Goal: Task Accomplishment & Management: Use online tool/utility

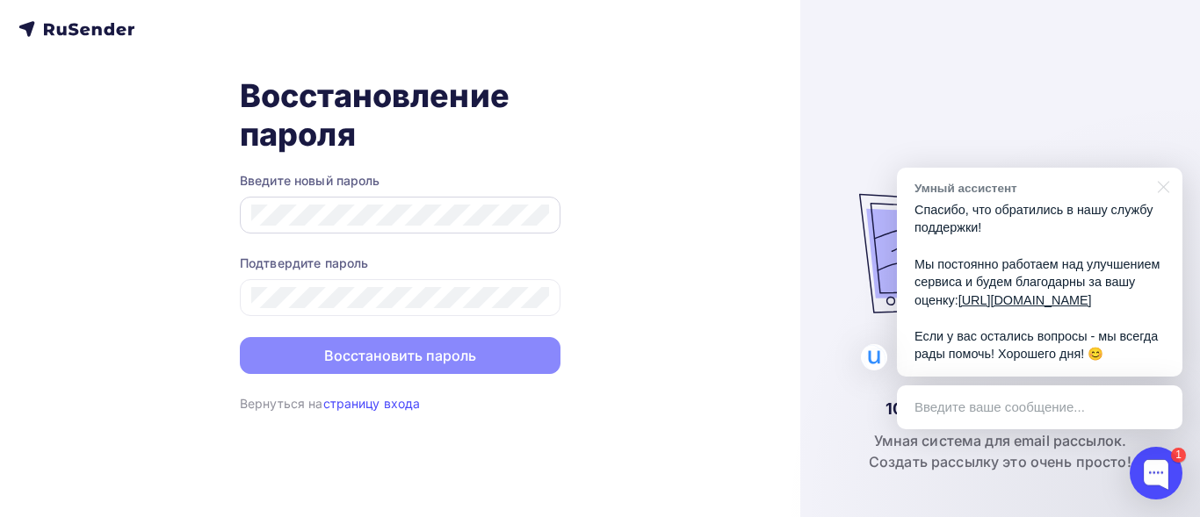
click at [341, 222] on div at bounding box center [400, 215] width 321 height 37
click at [304, 219] on div at bounding box center [400, 215] width 321 height 37
click at [801, 132] on div "100% Российская компания Умная система для email рассылок. Создать рассылку это…" at bounding box center [1000, 258] width 400 height 517
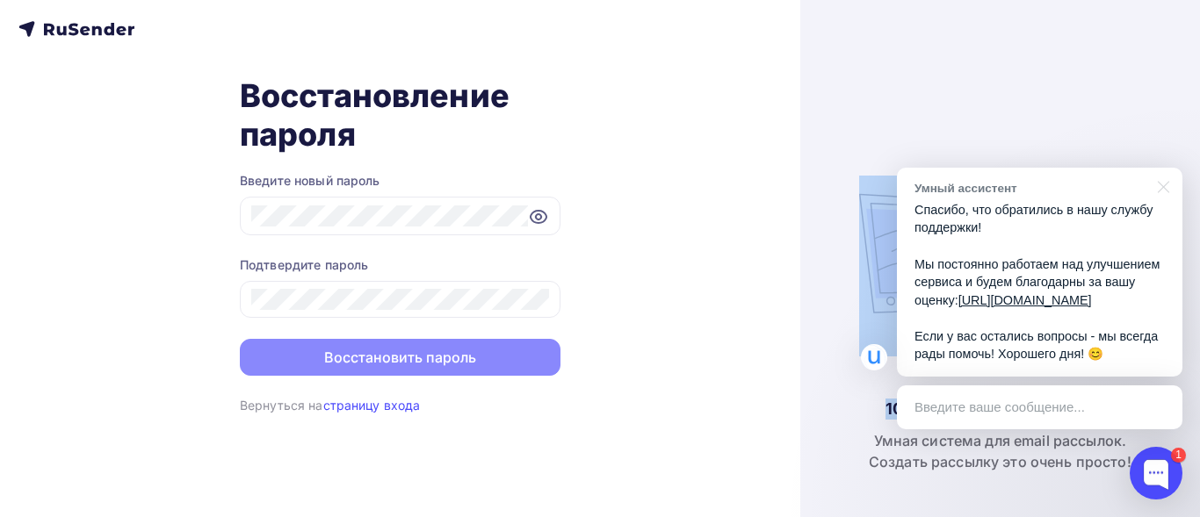
click at [801, 132] on div "100% Российская компания Умная система для email рассылок. Создать рассылку это…" at bounding box center [1000, 258] width 400 height 517
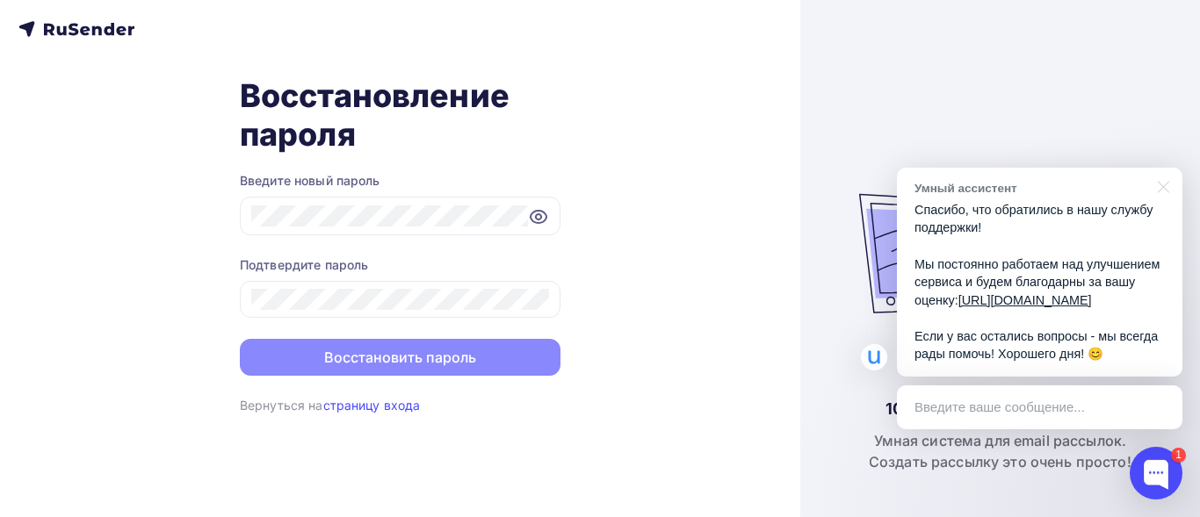
click at [722, 132] on div "Восстановление пароля Введите новый пароль Подтвердите пароль Восстановить паро…" at bounding box center [400, 258] width 800 height 517
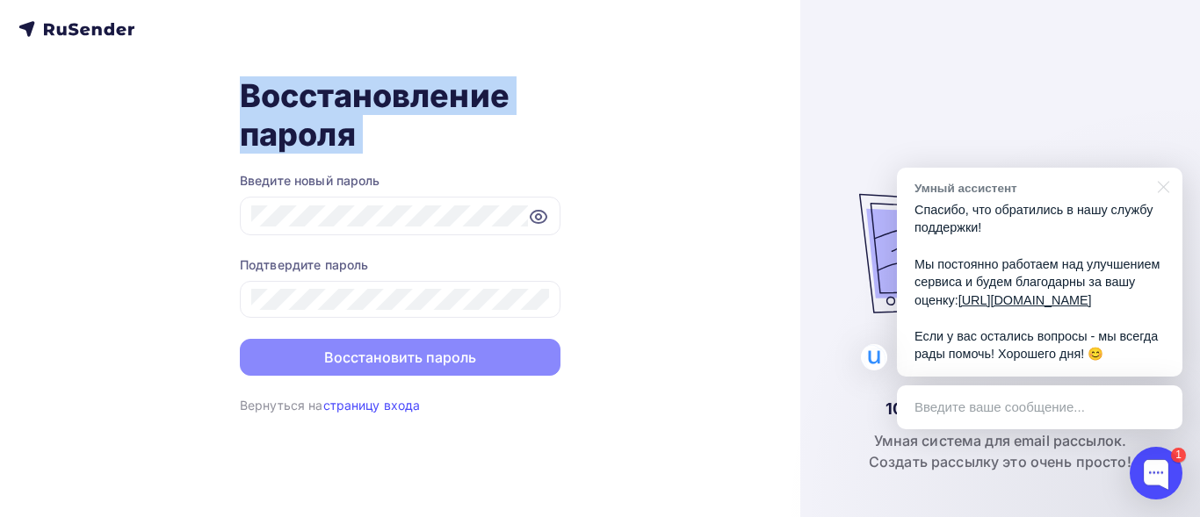
click at [722, 132] on div "Восстановление пароля Введите новый пароль Подтвердите пароль Восстановить паро…" at bounding box center [400, 258] width 800 height 517
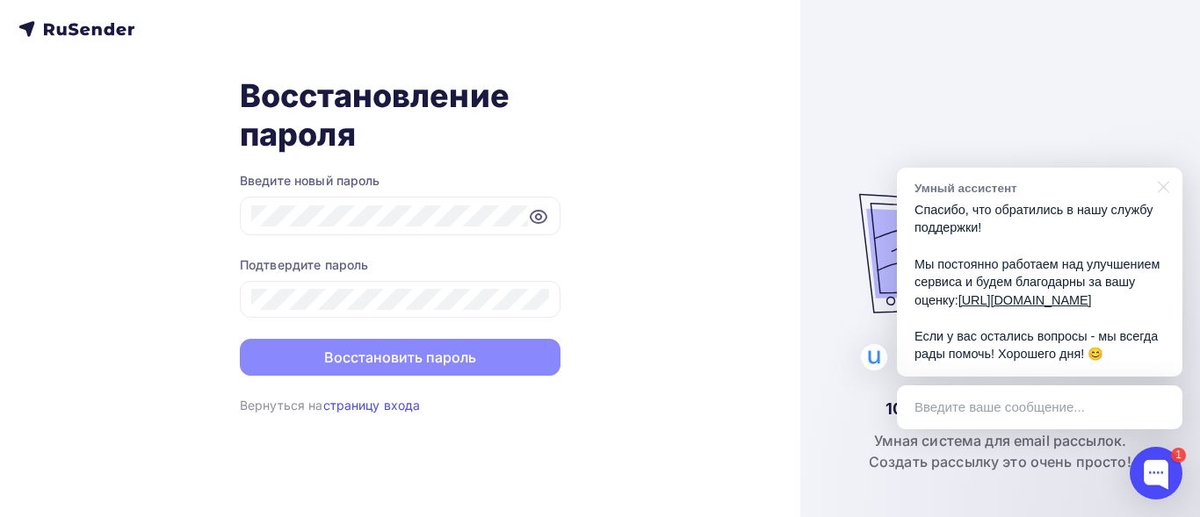
click at [754, 252] on div "Восстановление пароля Введите новый пароль Подтвердите пароль Восстановить паро…" at bounding box center [400, 258] width 800 height 517
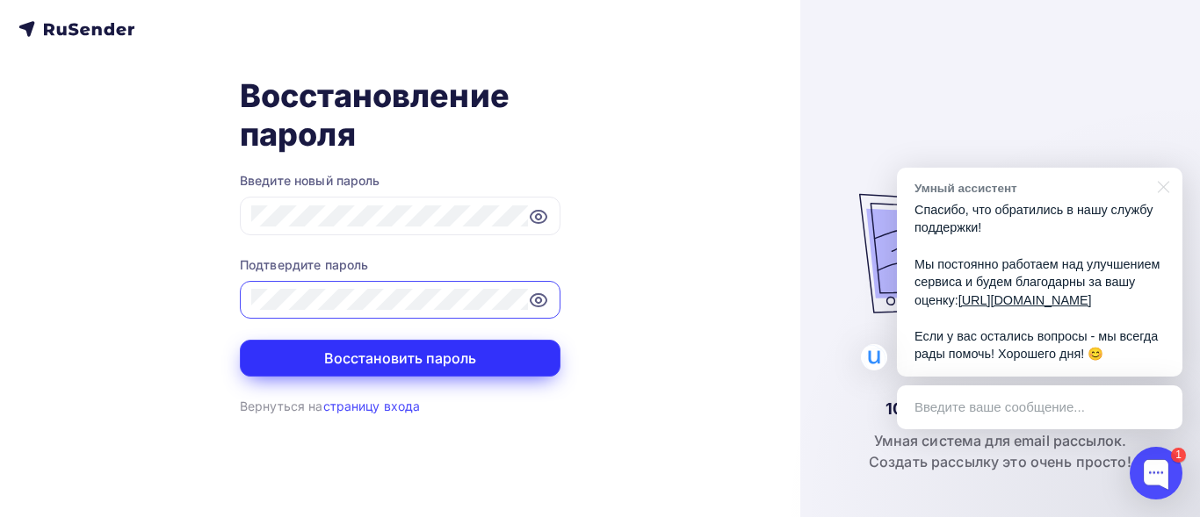
click at [408, 359] on button "Восстановить пароль" at bounding box center [400, 358] width 321 height 37
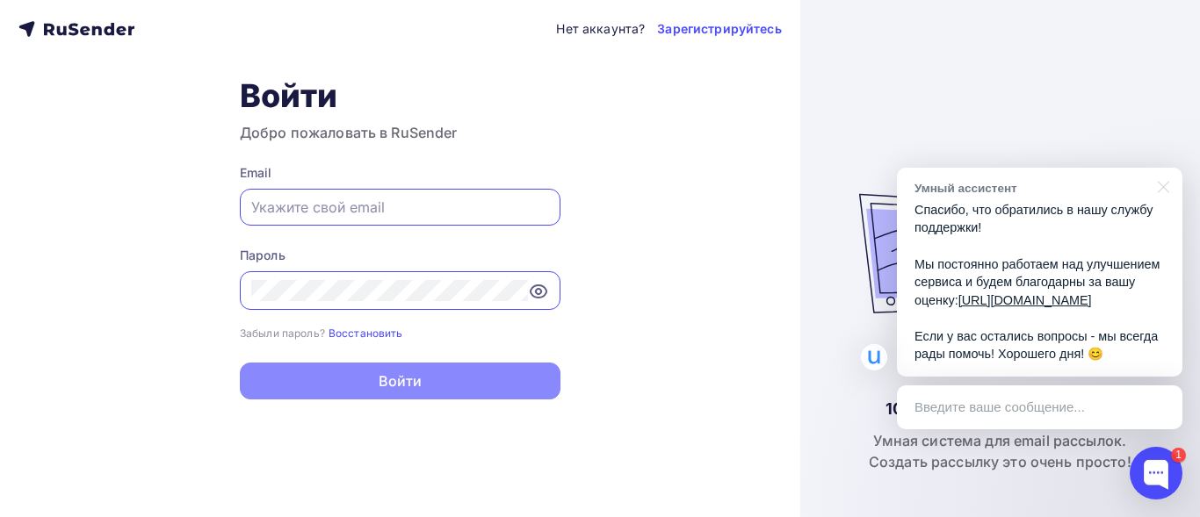
click at [267, 208] on input "text" at bounding box center [400, 207] width 298 height 21
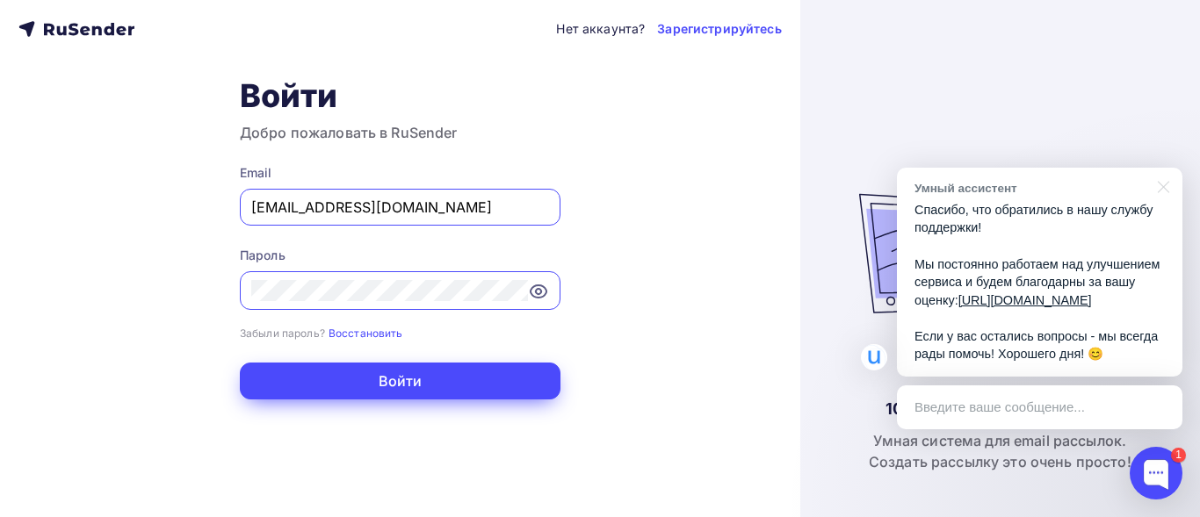
type input "[EMAIL_ADDRESS][DOMAIN_NAME]"
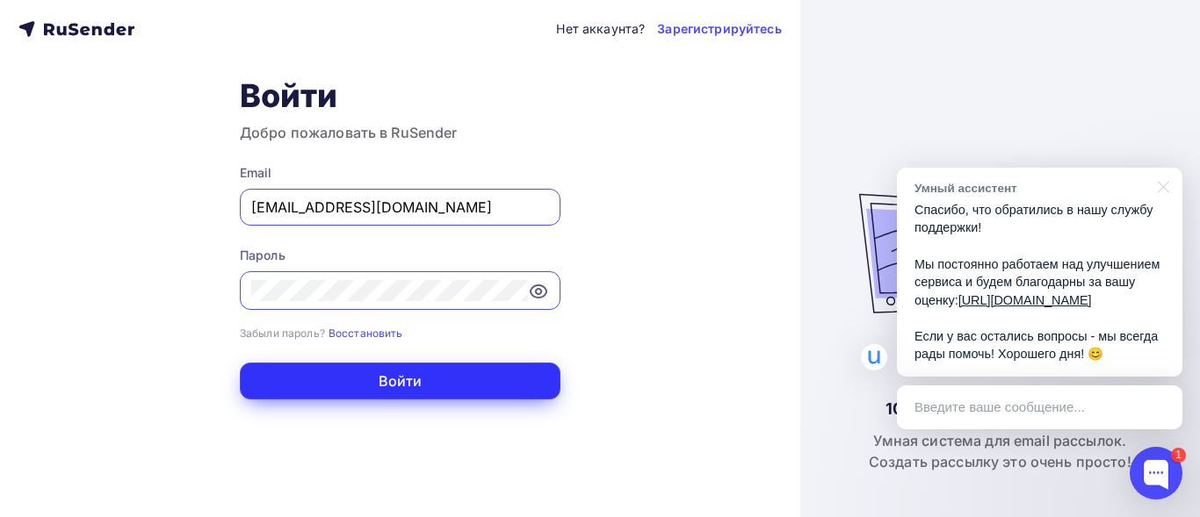
click at [395, 382] on button "Войти" at bounding box center [400, 381] width 321 height 37
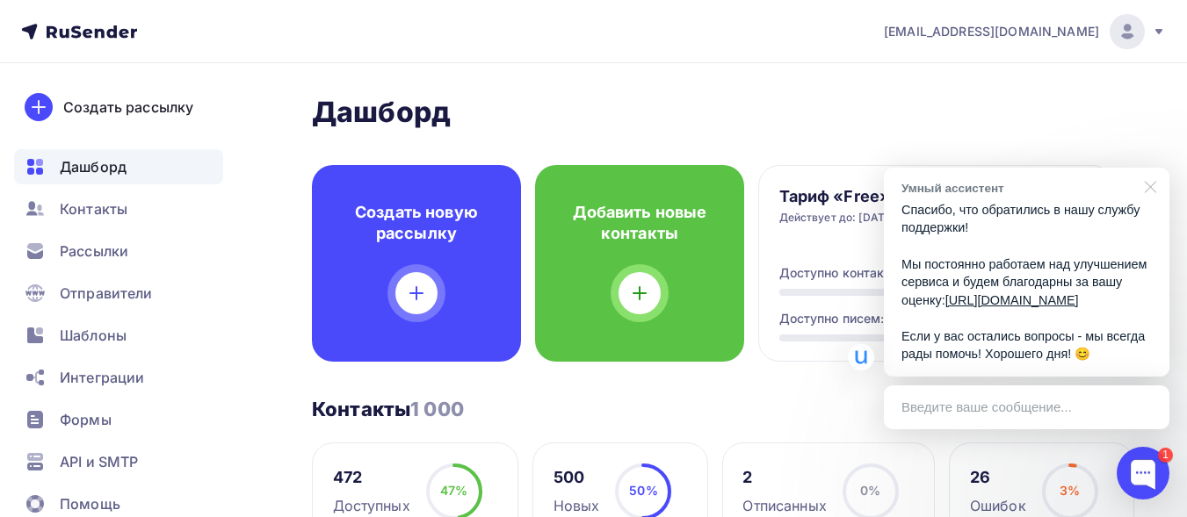
click at [1151, 168] on div at bounding box center [1147, 186] width 44 height 36
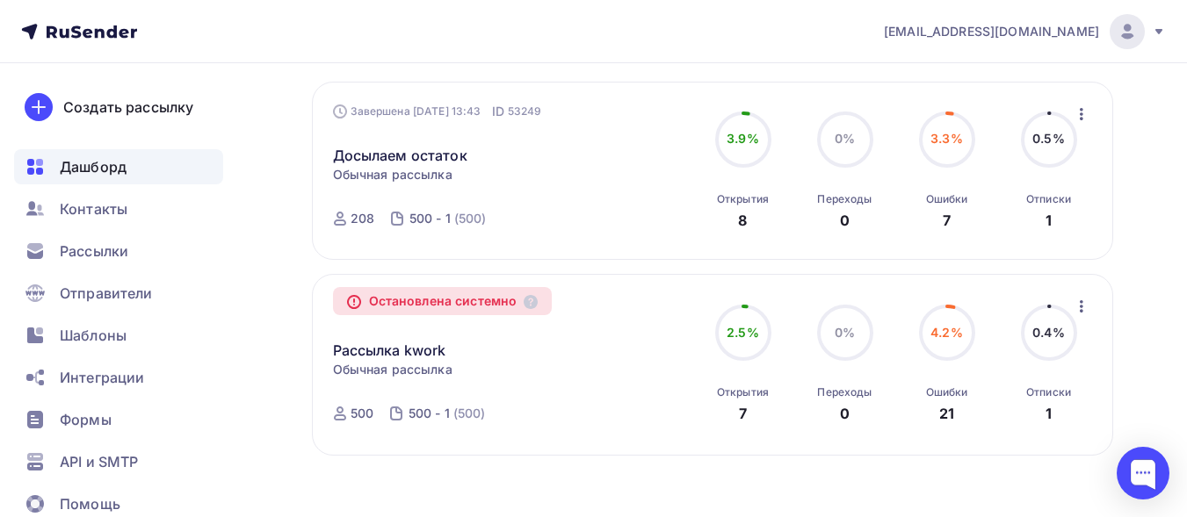
scroll to position [857, 0]
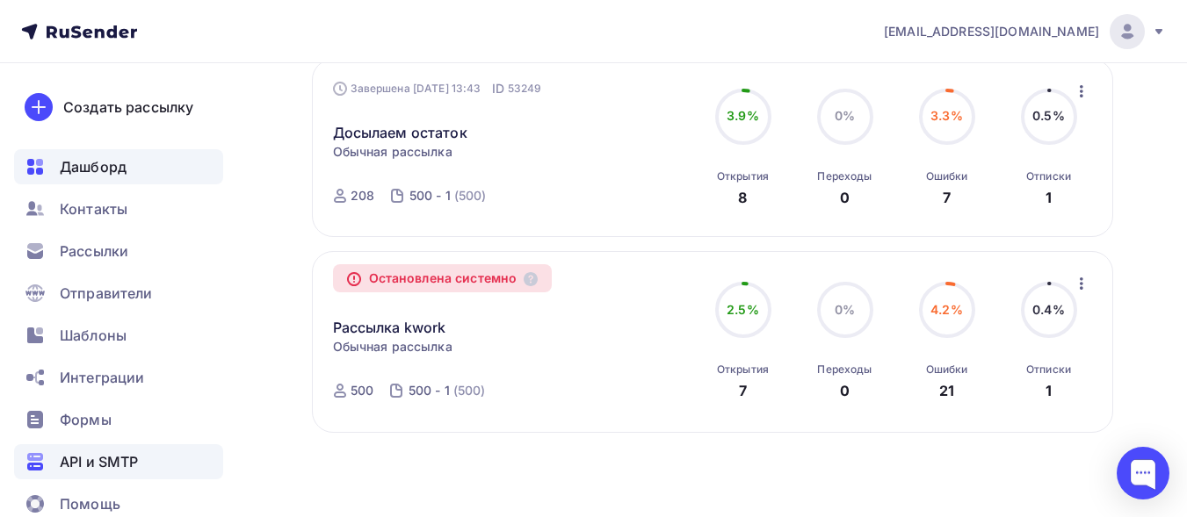
click at [98, 464] on span "API и SMTP" at bounding box center [99, 461] width 78 height 21
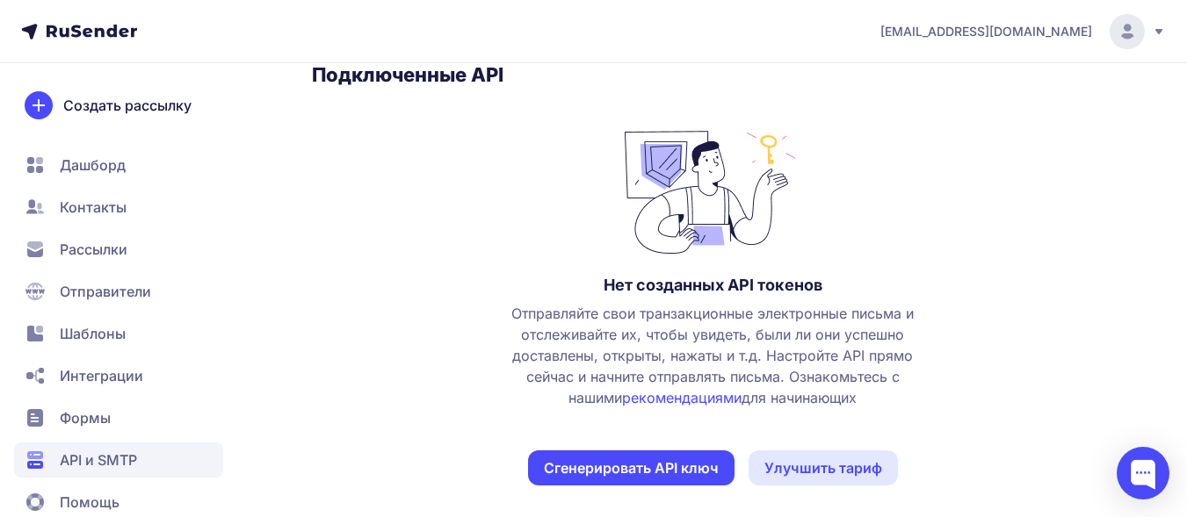
scroll to position [312, 0]
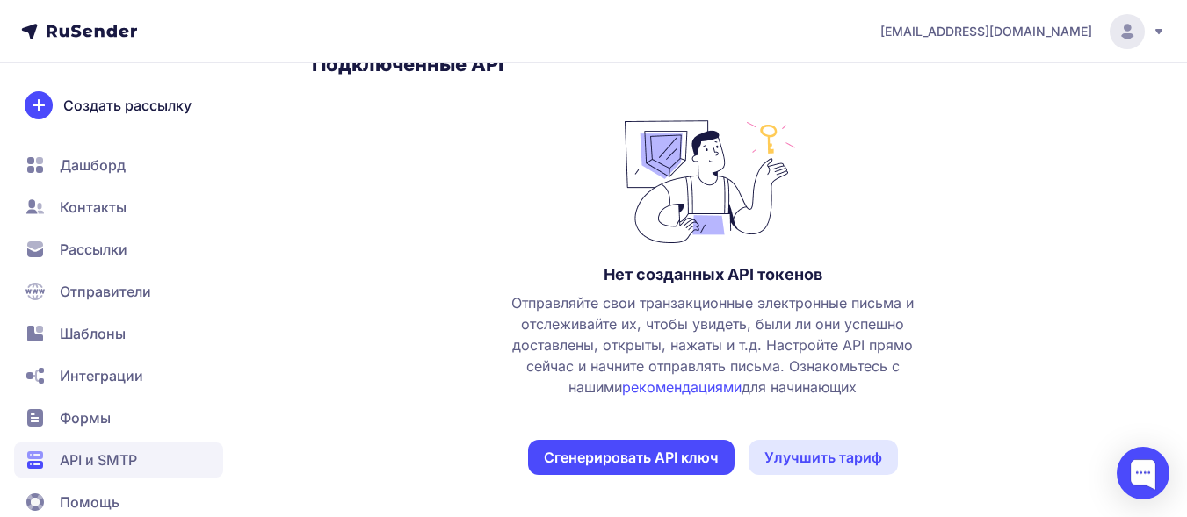
click at [674, 465] on button "Сгенерировать API ключ" at bounding box center [631, 457] width 206 height 35
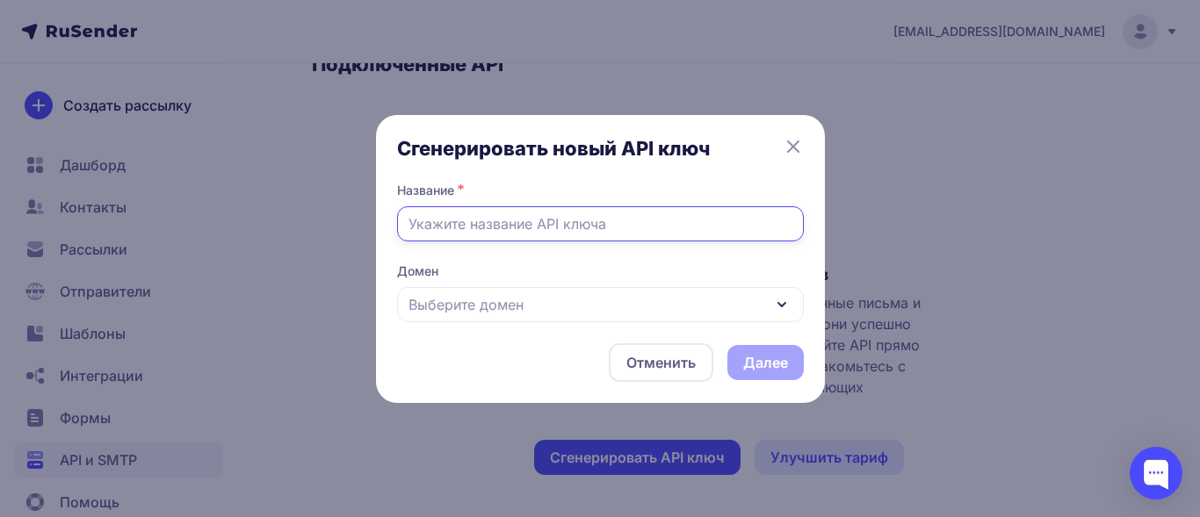
click at [426, 222] on input "text" at bounding box center [600, 223] width 407 height 35
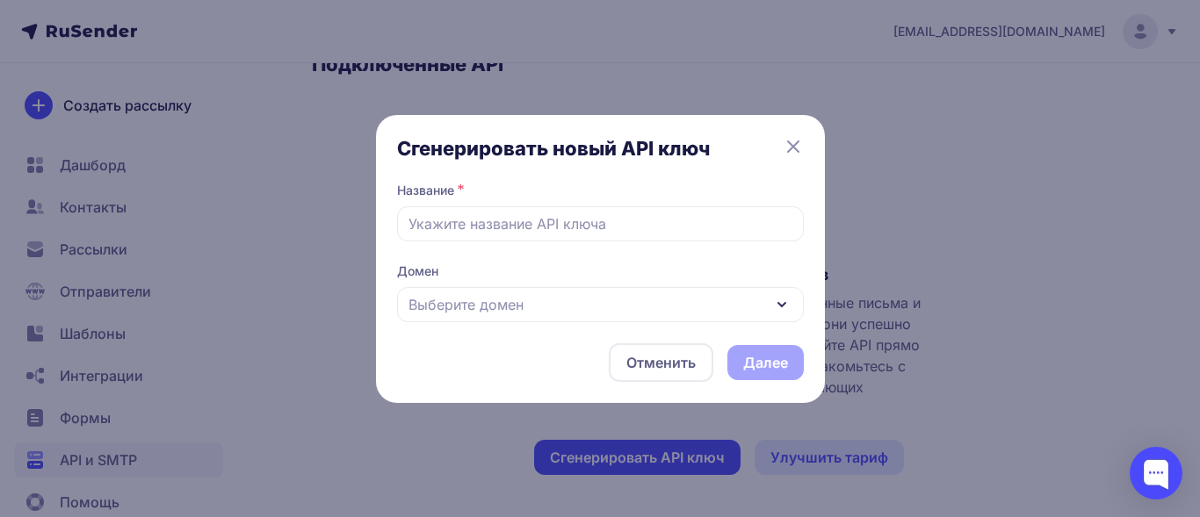
click at [460, 188] on span "*" at bounding box center [461, 190] width 7 height 16
click at [460, 191] on span "*" at bounding box center [461, 190] width 7 height 16
click at [459, 193] on span "*" at bounding box center [461, 190] width 7 height 16
click at [423, 188] on label "Название" at bounding box center [425, 191] width 57 height 18
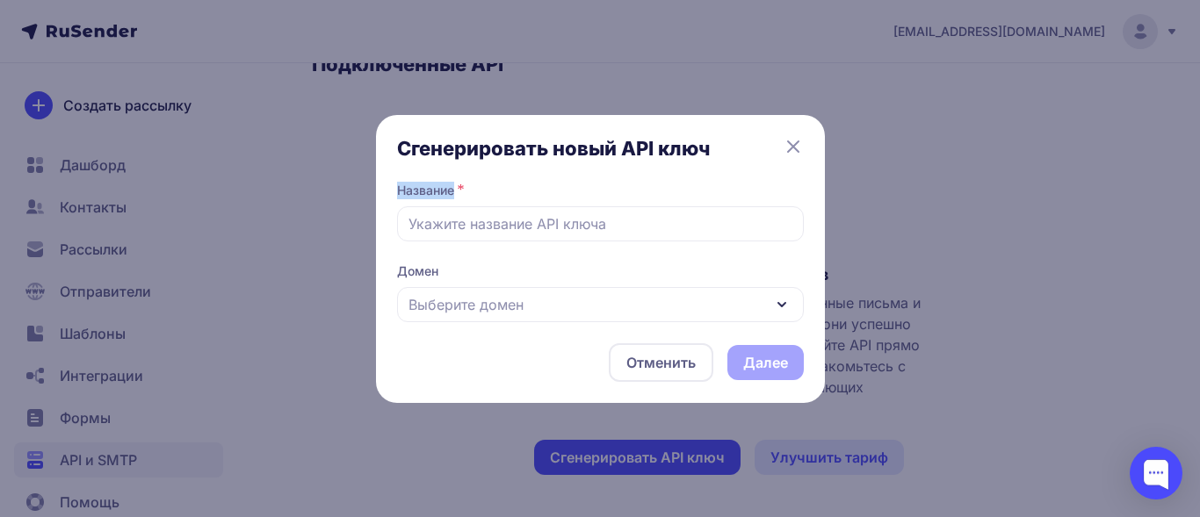
click at [423, 188] on label "Название" at bounding box center [425, 191] width 57 height 18
click at [424, 188] on label "Название" at bounding box center [425, 191] width 57 height 18
click at [516, 196] on div "Название *" at bounding box center [600, 194] width 407 height 25
click at [797, 148] on icon at bounding box center [793, 146] width 21 height 21
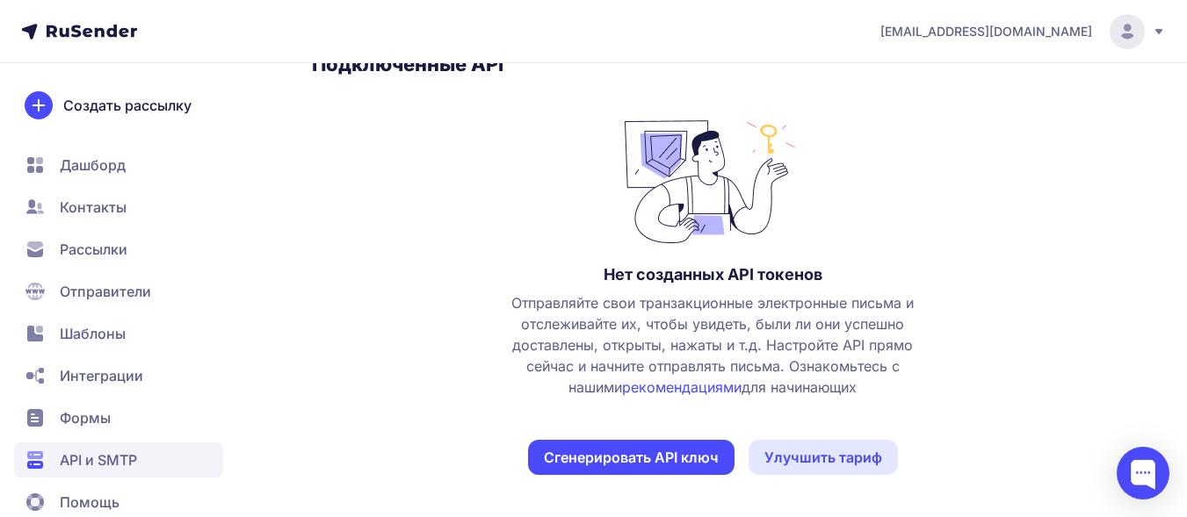
click at [1158, 32] on icon at bounding box center [1158, 31] width 7 height 5
click at [552, 197] on div "Нет созданных API токенов Отправляйте свои транзакционные электронные письма и …" at bounding box center [712, 294] width 801 height 364
click at [674, 388] on link "рекомендациями" at bounding box center [681, 388] width 119 height 18
